Goal: Check status: Check status

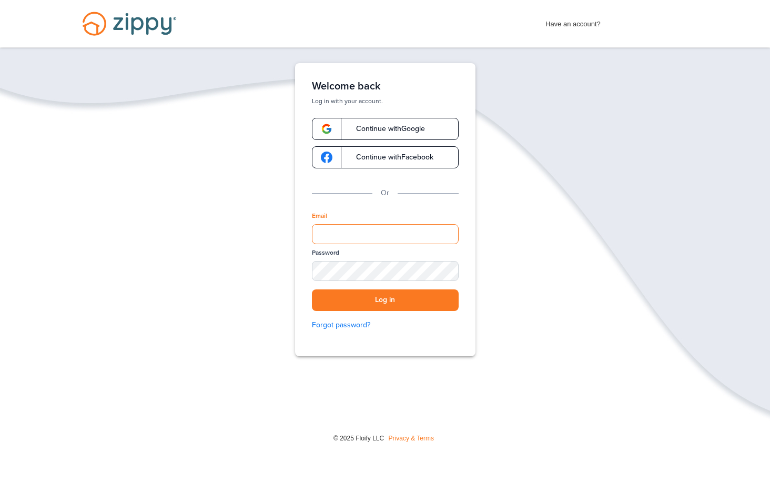
type input "**********"
click at [385, 300] on button "Log in" at bounding box center [385, 300] width 147 height 22
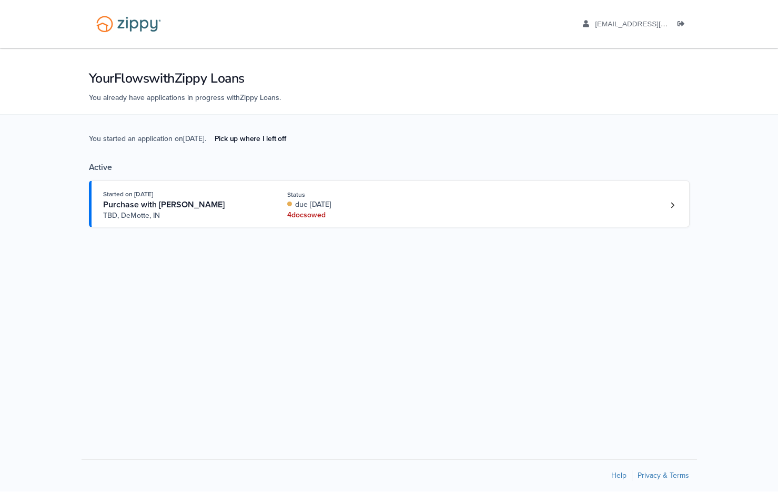
click at [193, 213] on span "TBD, DeMotte, IN" at bounding box center [183, 215] width 160 height 11
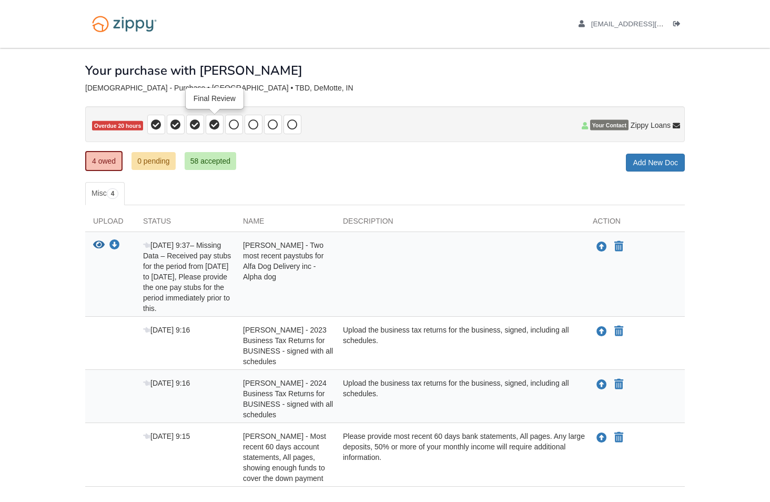
click at [211, 126] on icon at bounding box center [214, 124] width 11 height 11
click at [108, 158] on link "4 owed" at bounding box center [103, 161] width 37 height 20
click at [117, 123] on span "Overdue 21 hours" at bounding box center [117, 126] width 51 height 10
click at [22, 105] on body "[EMAIL_ADDRESS][DOMAIN_NAME] Logout ×" at bounding box center [385, 285] width 770 height 571
